Goal: Information Seeking & Learning: Learn about a topic

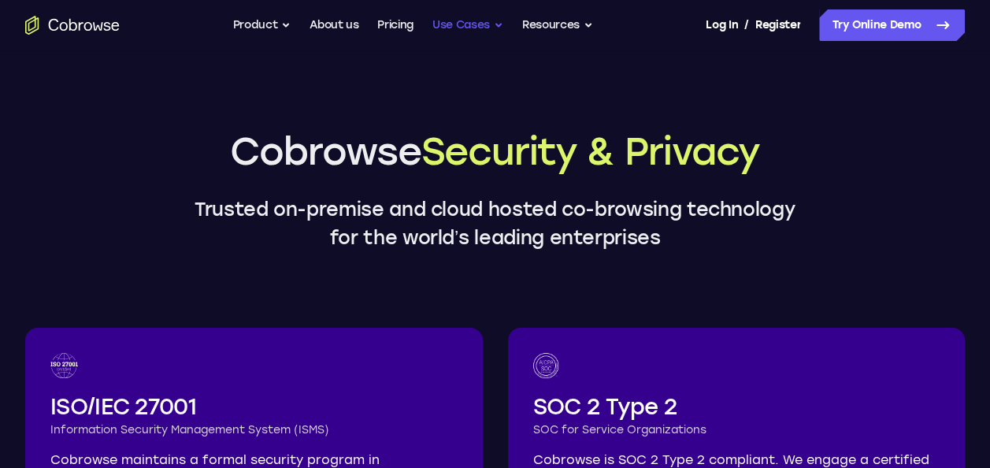
click at [499, 26] on button "Use Cases" at bounding box center [467, 24] width 71 height 31
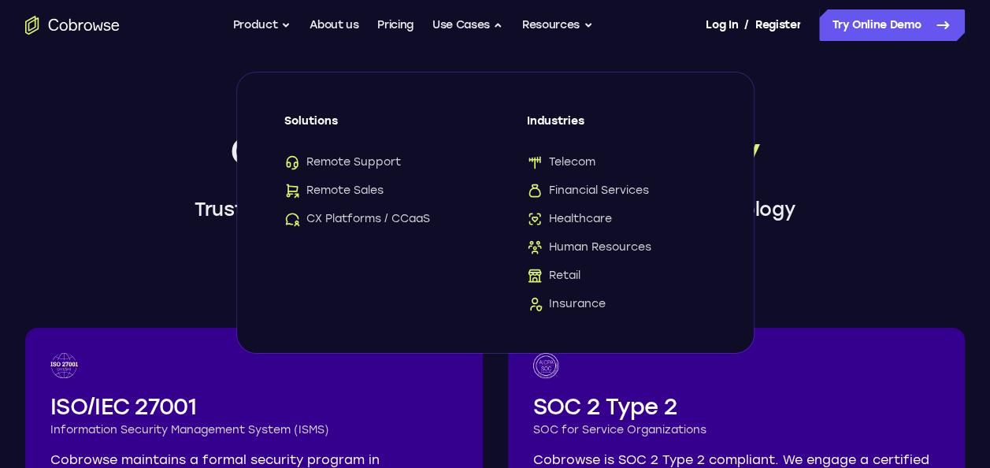
click at [153, 126] on header "Cobrowse Security & Privacy Trusted on-premise and cloud hosted co-browsing tec…" at bounding box center [495, 189] width 990 height 126
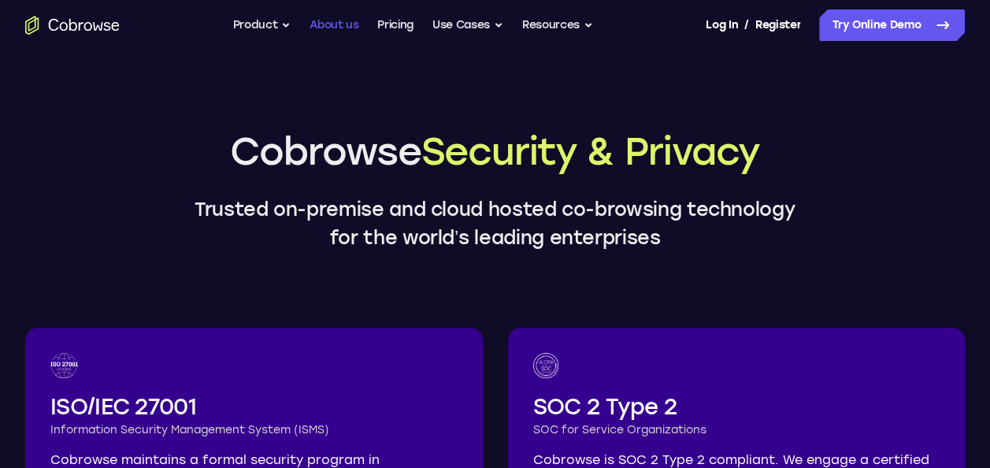
click at [320, 25] on link "About us" at bounding box center [333, 24] width 49 height 31
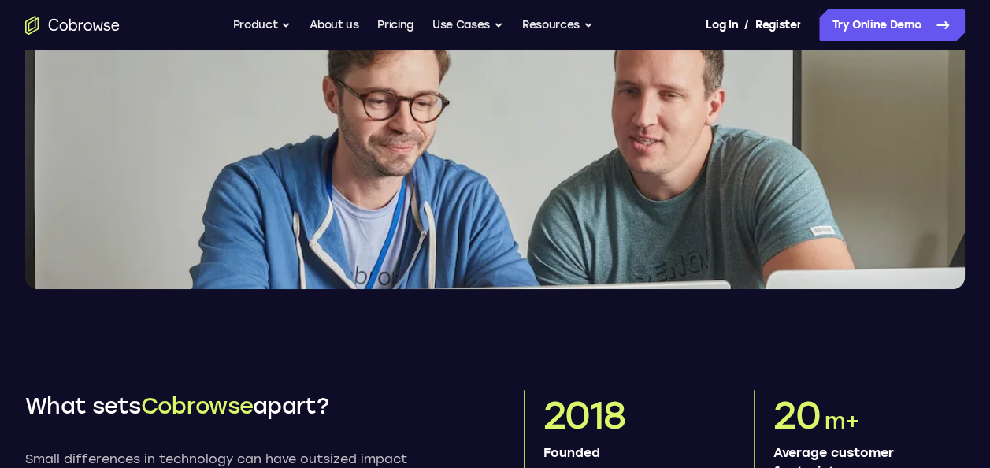
scroll to position [339, 0]
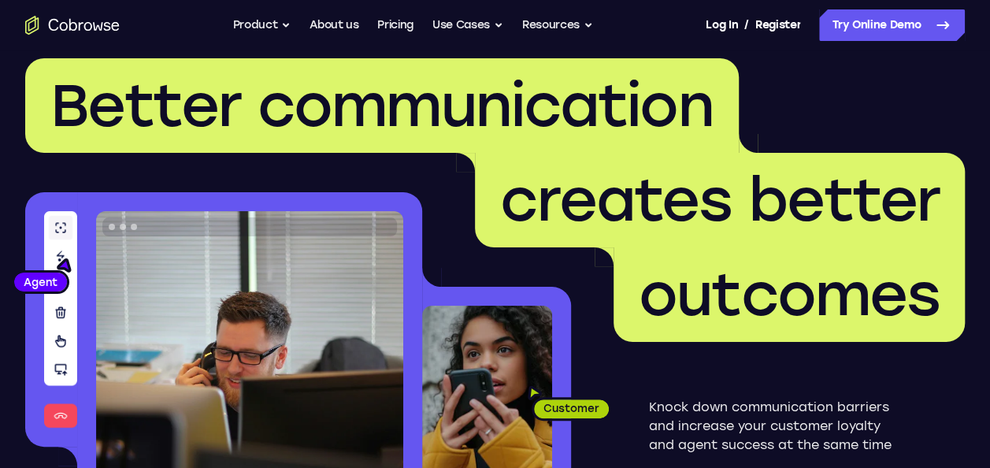
scroll to position [25, 0]
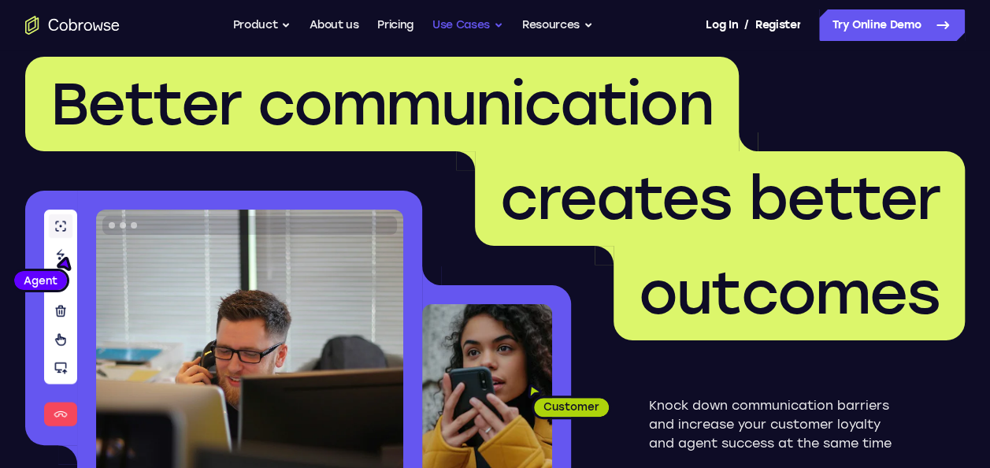
click at [488, 22] on button "Use Cases" at bounding box center [467, 24] width 71 height 31
